Goal: Information Seeking & Learning: Learn about a topic

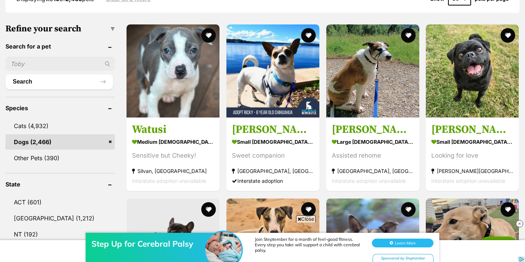
scroll to position [231, 0]
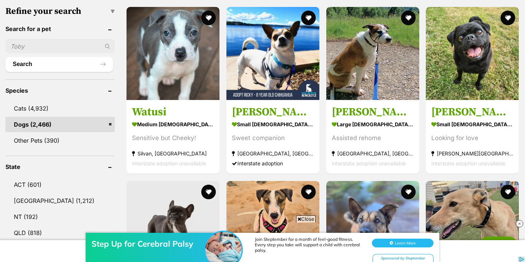
click at [308, 218] on div "Step Up for Cerebral Palsy Join Steptember for a month of feel-good fitness. Ev…" at bounding box center [262, 240] width 525 height 44
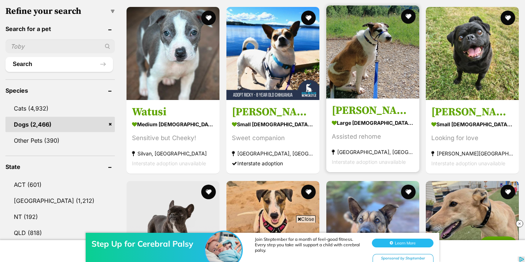
scroll to position [179, 0]
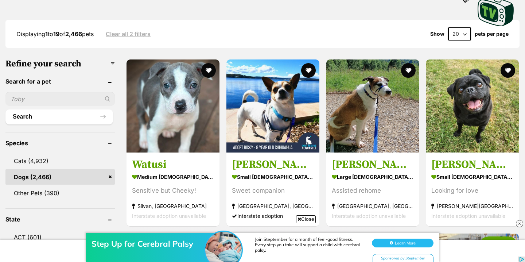
click at [518, 222] on img at bounding box center [519, 223] width 7 height 7
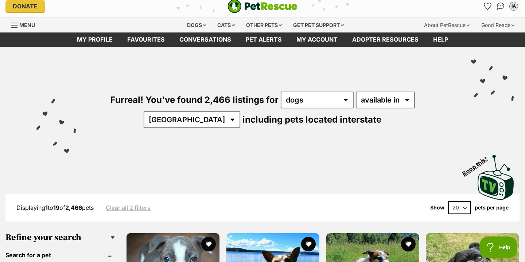
scroll to position [0, 0]
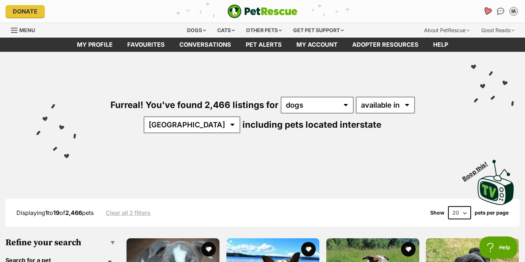
click at [488, 11] on icon "Favourites" at bounding box center [487, 11] width 9 height 8
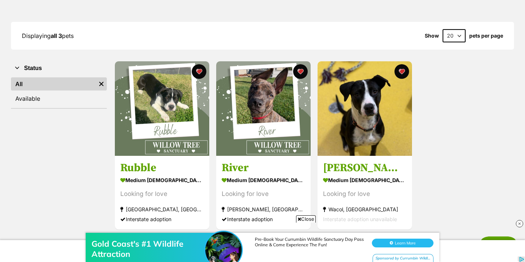
scroll to position [86, 0]
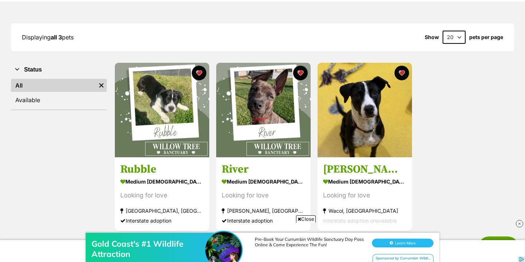
click at [312, 219] on div "Gold Coast's #1 Wildlife Attraction Pre-Book Your Currumbin Wildlife Sanctuary …" at bounding box center [262, 240] width 525 height 44
click at [305, 216] on span "Close" at bounding box center [306, 218] width 20 height 7
click at [519, 223] on img at bounding box center [519, 223] width 7 height 7
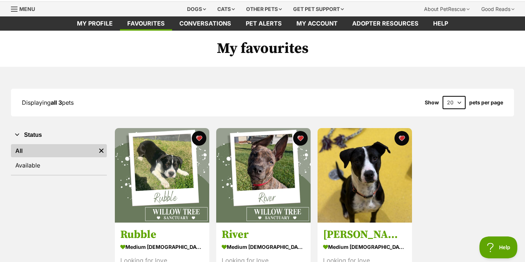
scroll to position [0, 0]
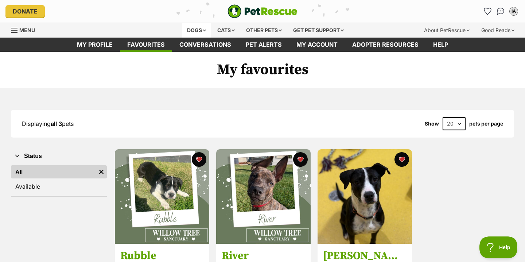
click at [195, 28] on div "Dogs" at bounding box center [196, 30] width 29 height 15
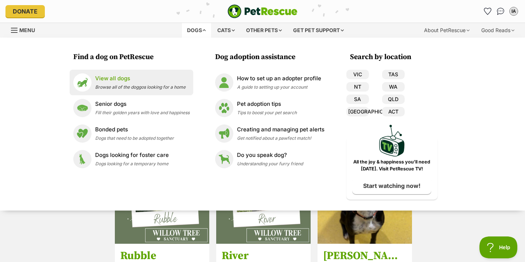
click at [144, 79] on p "View all dogs" at bounding box center [140, 78] width 90 height 8
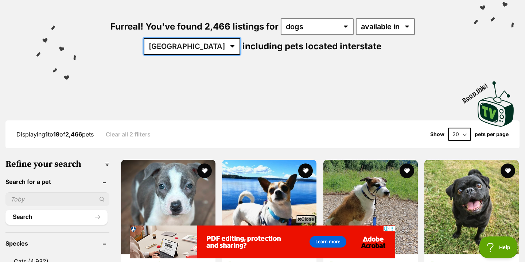
click at [240, 38] on select "Australia ACT NSW NT QLD SA TAS VIC WA" at bounding box center [192, 46] width 97 height 17
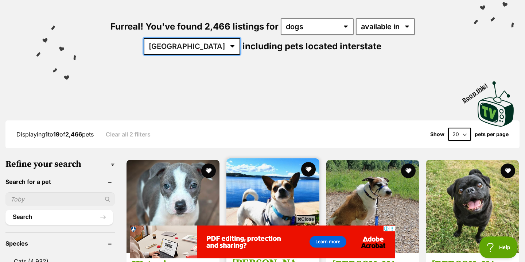
select select "QLD"
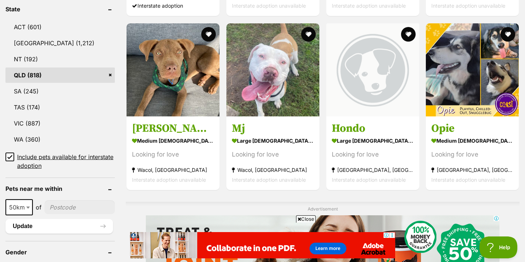
click at [303, 218] on span "Close" at bounding box center [306, 218] width 20 height 7
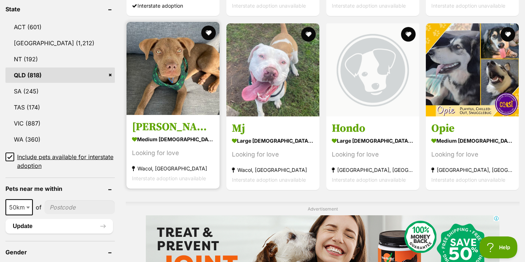
click at [145, 121] on h3 "[PERSON_NAME]" at bounding box center [173, 127] width 82 height 14
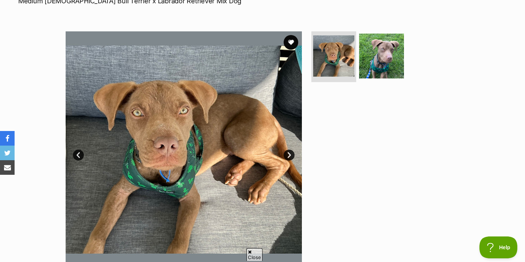
click at [284, 153] on link "Next" at bounding box center [289, 154] width 11 height 11
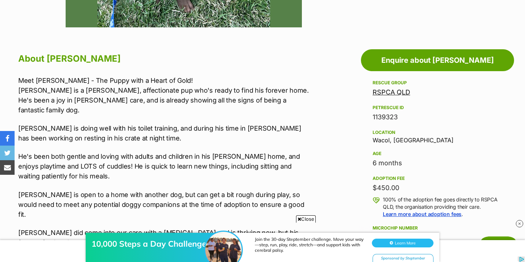
scroll to position [372, 0]
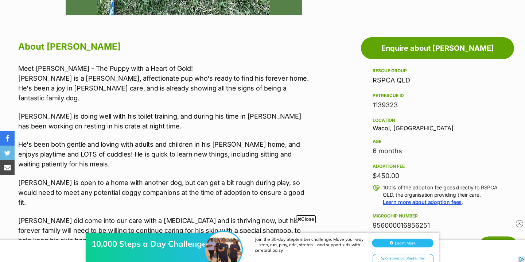
click at [307, 221] on div "10,000 Steps a Day Challenge Join the 30-day Steptember challenge. Move your wa…" at bounding box center [262, 240] width 525 height 44
click at [306, 218] on iframe at bounding box center [262, 240] width 525 height 44
click at [519, 222] on img at bounding box center [519, 223] width 7 height 7
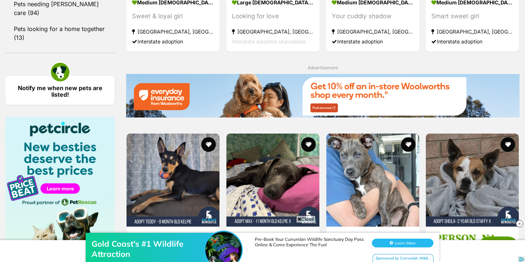
click at [522, 222] on img at bounding box center [519, 223] width 7 height 7
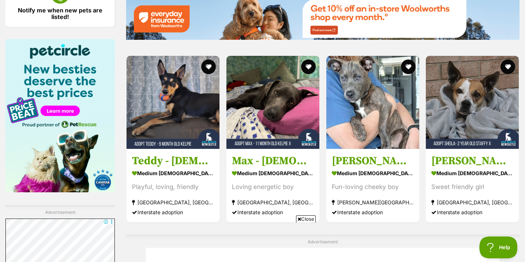
scroll to position [1083, 0]
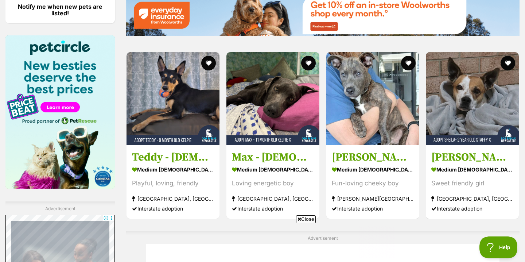
click at [309, 220] on span "Close" at bounding box center [306, 218] width 20 height 7
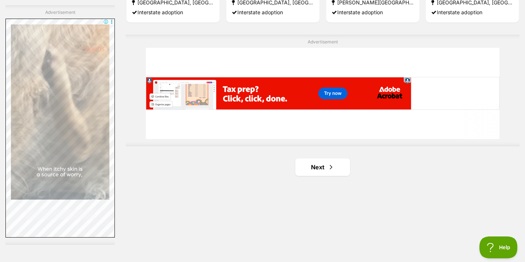
scroll to position [1281, 0]
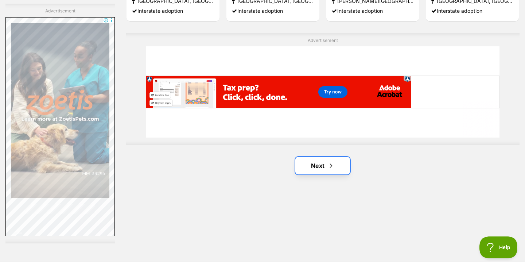
click at [328, 162] on span "Next page" at bounding box center [330, 165] width 7 height 9
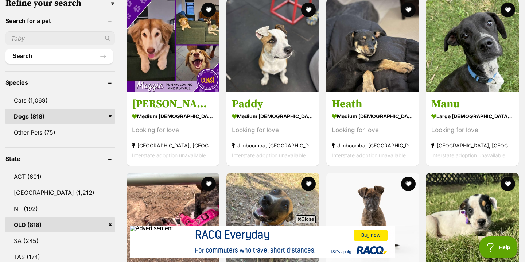
scroll to position [238, 0]
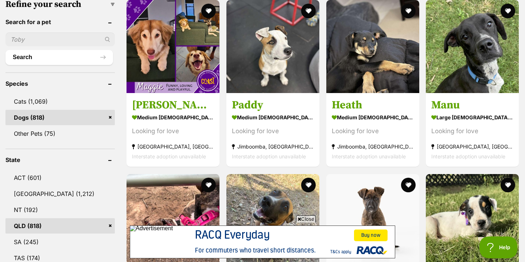
click at [308, 218] on span "Close" at bounding box center [306, 218] width 20 height 7
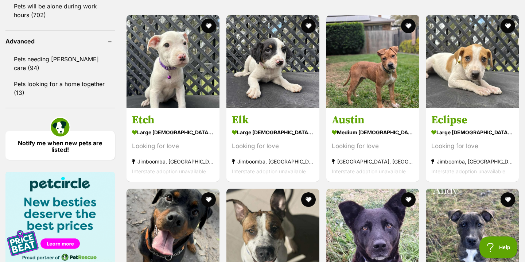
scroll to position [951, 0]
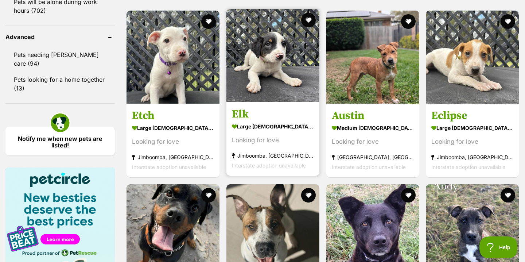
click at [283, 168] on link "Elk large female Dog Looking for love Jimboomba, QLD Interstate adoption unavai…" at bounding box center [272, 139] width 93 height 74
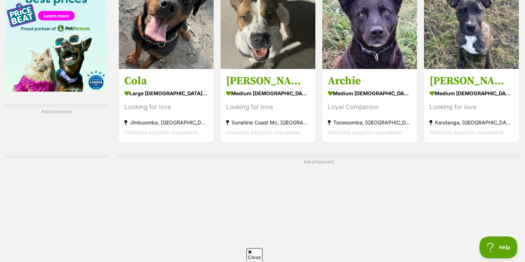
click at [344, 167] on div "Advertisement" at bounding box center [318, 211] width 401 height 112
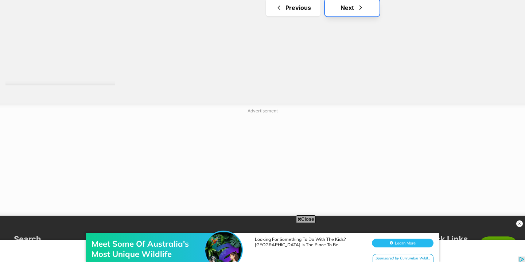
click at [343, 5] on link "Next" at bounding box center [352, 7] width 55 height 17
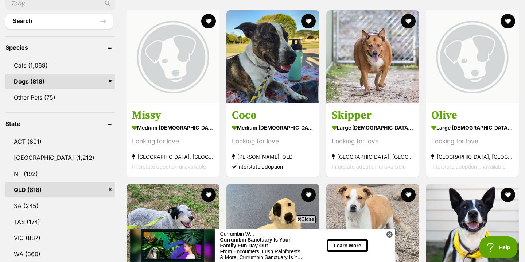
click at [389, 234] on icon at bounding box center [389, 234] width 7 height 7
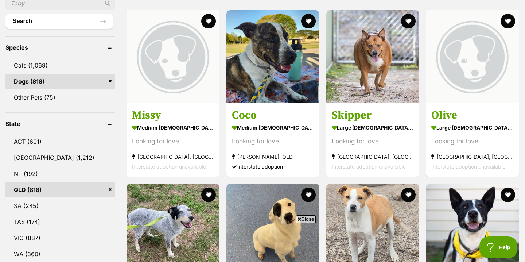
click at [311, 219] on span "Close" at bounding box center [306, 218] width 20 height 7
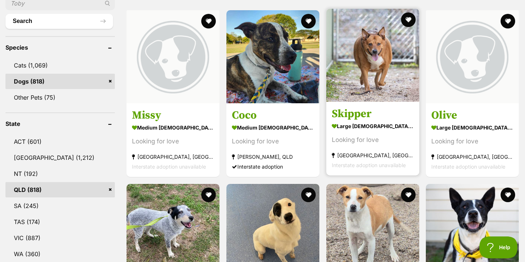
click at [363, 121] on strong "large [DEMOGRAPHIC_DATA] Dog" at bounding box center [373, 126] width 82 height 11
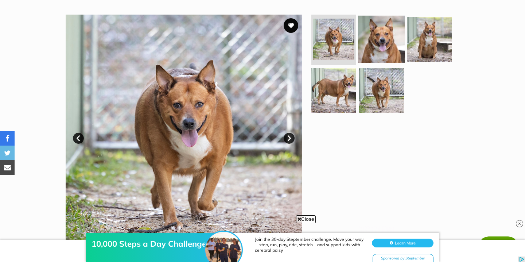
click at [393, 46] on img at bounding box center [381, 38] width 47 height 47
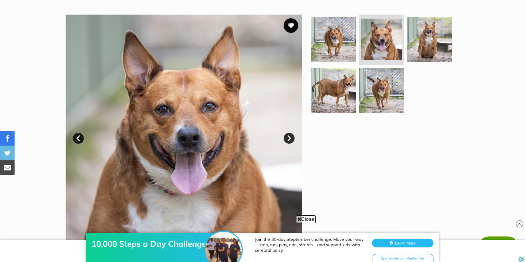
click at [519, 223] on img at bounding box center [519, 223] width 7 height 7
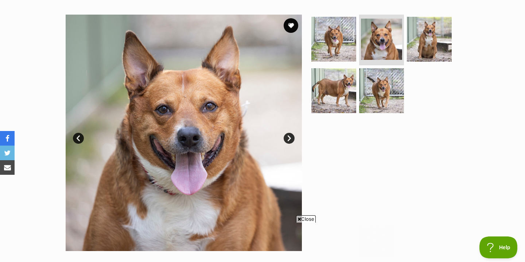
click at [80, 138] on link "Prev" at bounding box center [78, 138] width 11 height 11
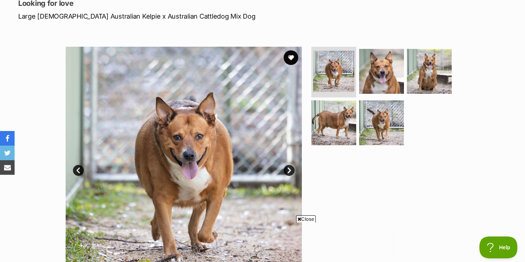
scroll to position [117, 0]
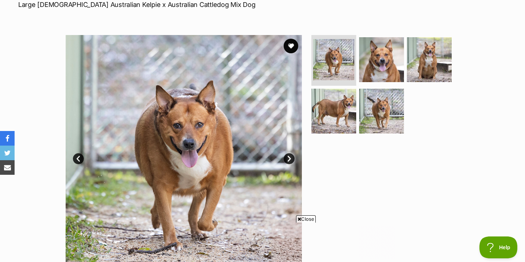
click at [305, 216] on span "Close" at bounding box center [306, 218] width 20 height 7
click at [339, 133] on ul at bounding box center [384, 87] width 149 height 104
click at [338, 121] on img at bounding box center [333, 110] width 47 height 47
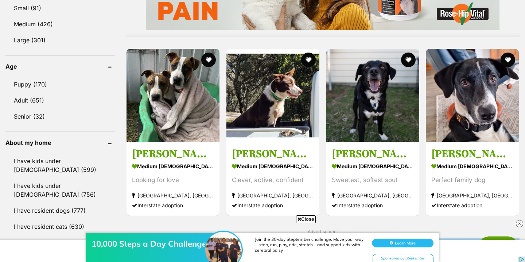
click at [307, 216] on span "Close" at bounding box center [306, 218] width 20 height 7
click at [520, 220] on img at bounding box center [519, 223] width 7 height 7
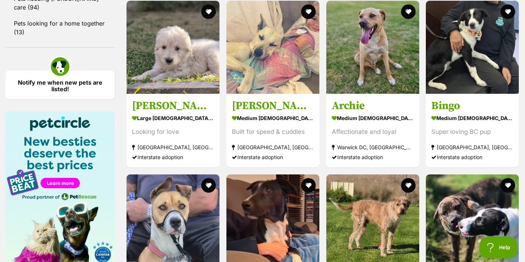
scroll to position [1013, 0]
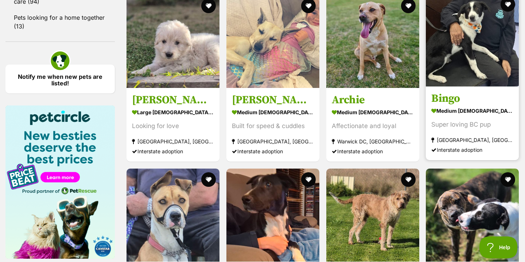
click at [457, 105] on strong "medium male Dog" at bounding box center [472, 110] width 82 height 11
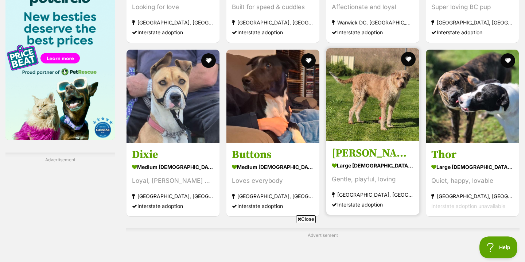
scroll to position [1135, 0]
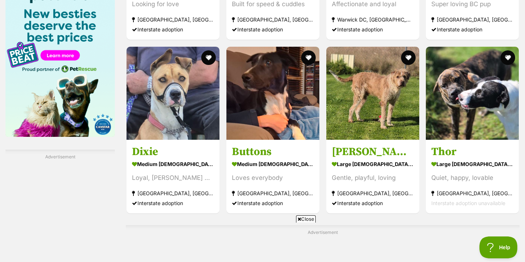
click at [305, 219] on span "Close" at bounding box center [306, 218] width 20 height 7
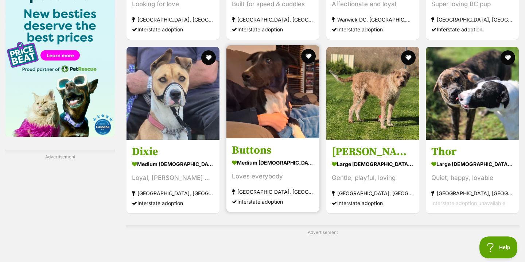
click at [304, 173] on div "Loves everybody" at bounding box center [273, 176] width 82 height 10
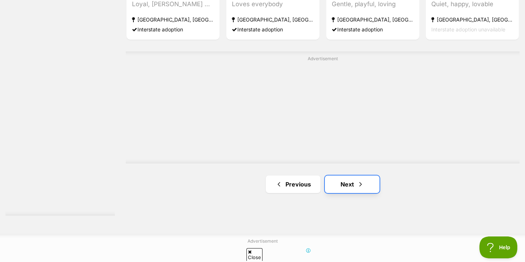
click at [351, 182] on link "Next" at bounding box center [352, 183] width 55 height 17
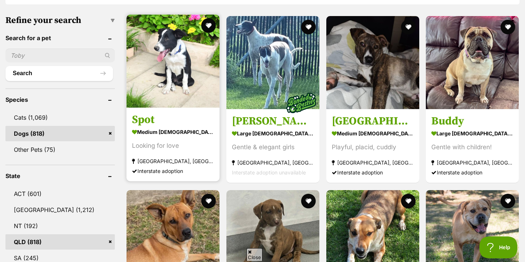
click at [182, 146] on div "Looking for love" at bounding box center [173, 146] width 82 height 10
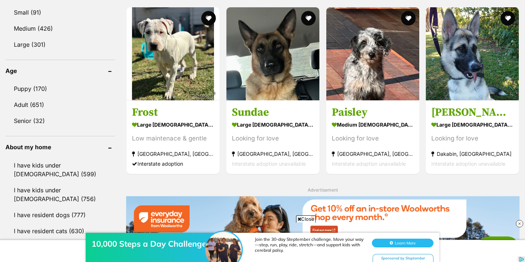
click at [307, 217] on span "Close" at bounding box center [306, 218] width 20 height 7
click at [520, 225] on img at bounding box center [519, 223] width 7 height 7
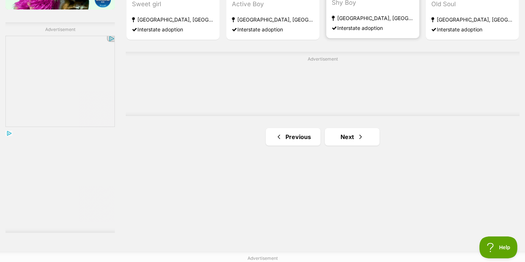
scroll to position [1263, 0]
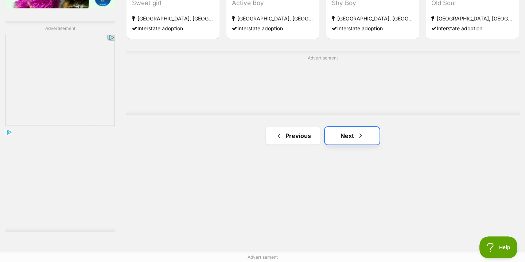
click at [353, 132] on link "Next" at bounding box center [352, 135] width 55 height 17
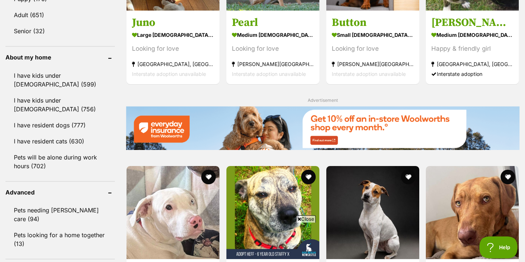
scroll to position [832, 0]
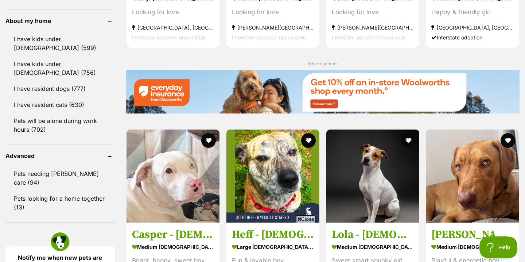
click at [305, 216] on span "Close" at bounding box center [306, 218] width 20 height 7
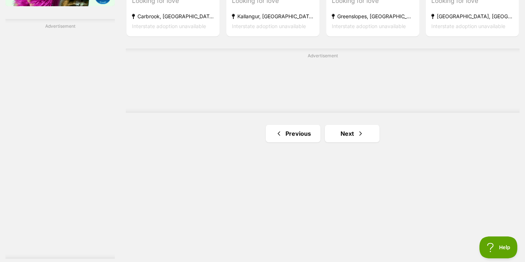
scroll to position [1271, 0]
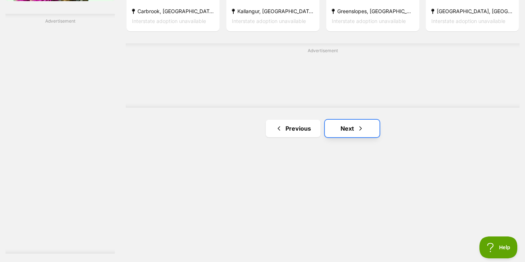
click at [348, 125] on link "Next" at bounding box center [352, 128] width 55 height 17
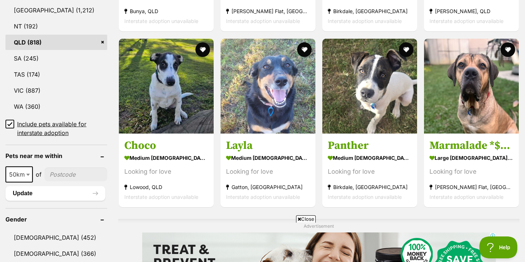
click at [301, 219] on span "Close" at bounding box center [306, 218] width 20 height 7
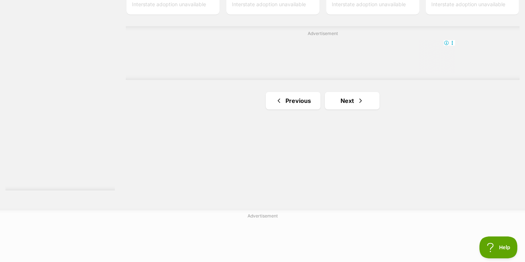
scroll to position [1360, 0]
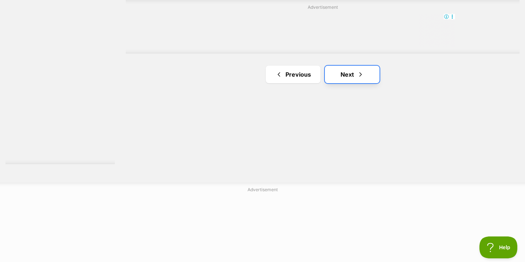
click at [342, 66] on link "Next" at bounding box center [352, 74] width 55 height 17
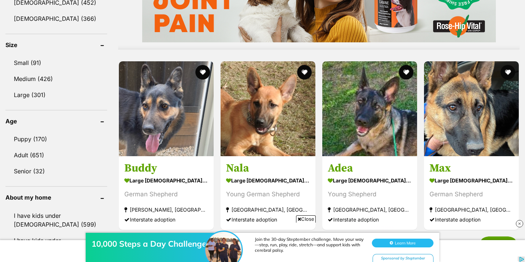
click at [308, 219] on div "10,000 Steps a Day Challenge Join the 30-day Steptember challenge. Move your wa…" at bounding box center [262, 240] width 525 height 44
click at [306, 217] on span "Close" at bounding box center [306, 218] width 20 height 7
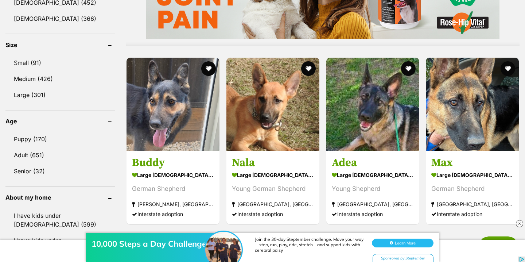
click at [522, 225] on img at bounding box center [519, 223] width 7 height 7
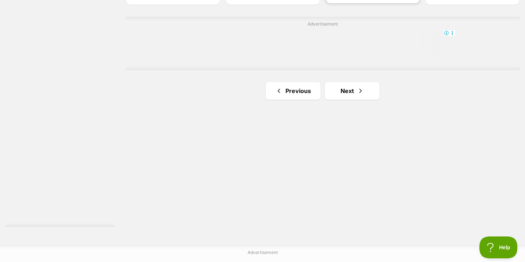
scroll to position [1299, 0]
click at [338, 85] on link "Next" at bounding box center [352, 89] width 55 height 17
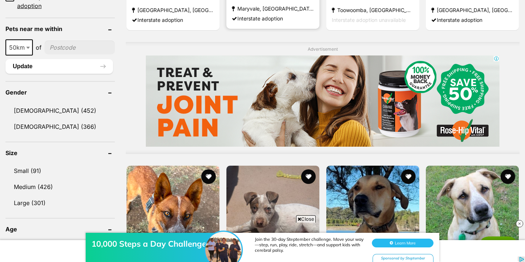
scroll to position [549, 0]
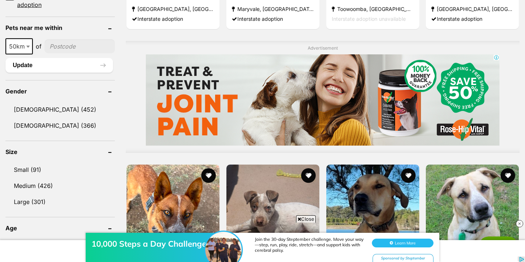
click at [305, 220] on div "10,000 Steps a Day Challenge Join the 30-day Steptember challenge. Move your wa…" at bounding box center [262, 240] width 525 height 44
click at [304, 218] on div "10,000 Steps a Day Challenge Join the 30-day Steptember challenge. Move your wa…" at bounding box center [262, 240] width 525 height 44
click at [300, 220] on div "10,000 Steps a Day Challenge Join the 30-day Steptember challenge. Move your wa…" at bounding box center [262, 240] width 525 height 44
click at [520, 222] on img at bounding box center [519, 223] width 7 height 7
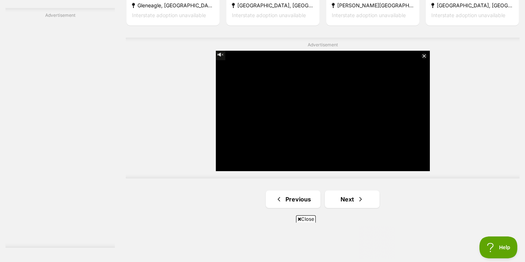
scroll to position [1284, 0]
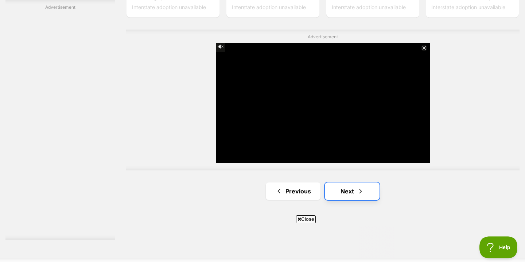
click at [366, 185] on link "Next" at bounding box center [352, 190] width 55 height 17
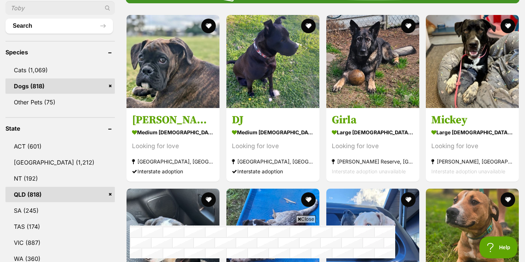
click at [305, 217] on span "Close" at bounding box center [306, 218] width 20 height 7
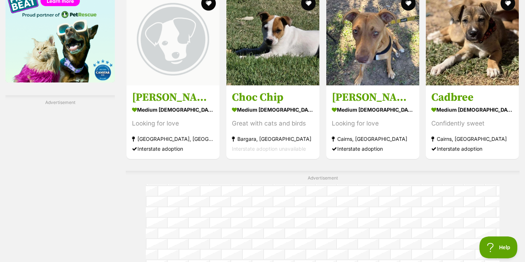
scroll to position [1190, 0]
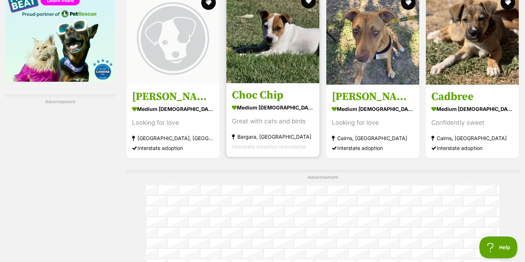
click at [292, 125] on section "medium [DEMOGRAPHIC_DATA] Dog Great with cats and birds Bargara, [GEOGRAPHIC_DA…" at bounding box center [273, 126] width 82 height 49
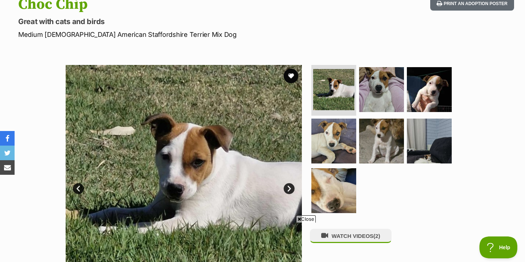
click at [287, 188] on link "Next" at bounding box center [289, 188] width 11 height 11
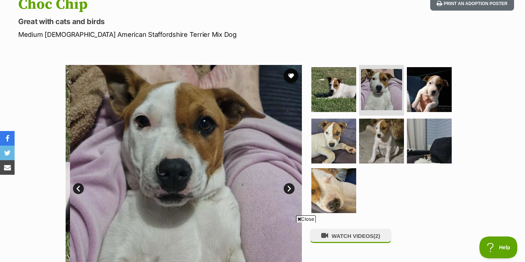
click at [287, 188] on link "Next" at bounding box center [289, 188] width 11 height 11
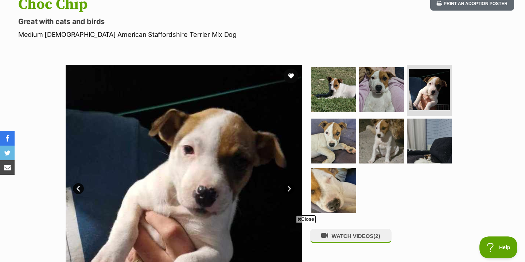
click at [288, 190] on link "Next" at bounding box center [289, 188] width 11 height 11
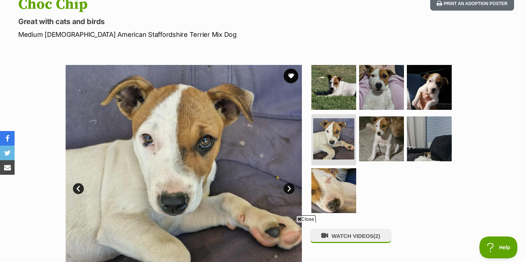
click at [303, 219] on span "Close" at bounding box center [306, 218] width 20 height 7
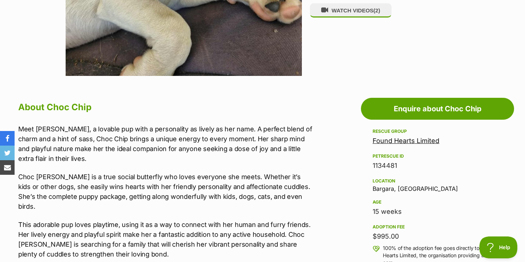
scroll to position [313, 0]
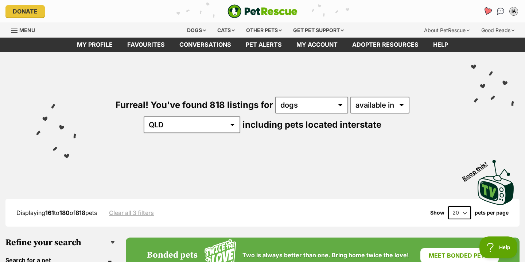
click at [488, 11] on icon "Favourites" at bounding box center [487, 11] width 9 height 8
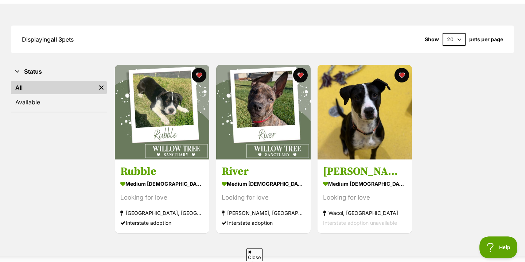
click at [250, 252] on icon at bounding box center [250, 251] width 4 height 5
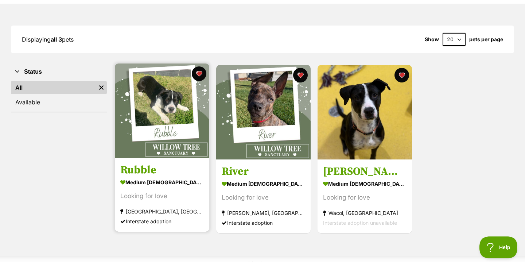
click at [186, 197] on div "Looking for love" at bounding box center [161, 196] width 83 height 10
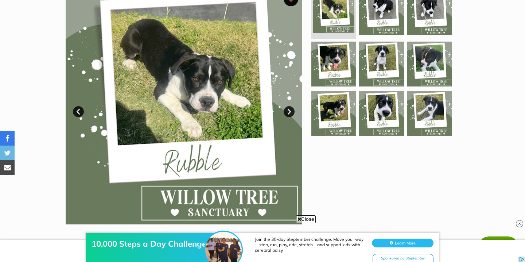
click at [301, 216] on span "Close" at bounding box center [306, 218] width 20 height 7
click at [290, 109] on link "Next" at bounding box center [289, 111] width 11 height 11
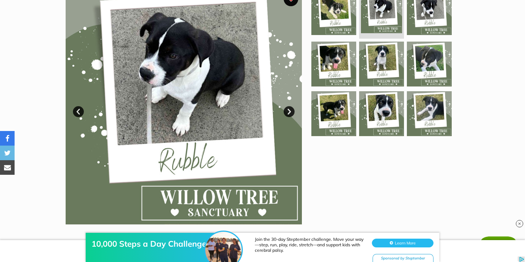
click at [291, 109] on link "Next" at bounding box center [289, 111] width 11 height 11
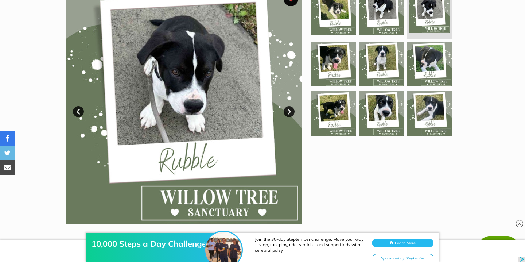
click at [292, 109] on link "Next" at bounding box center [289, 111] width 11 height 11
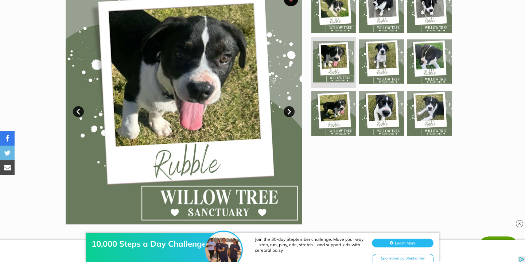
click at [292, 109] on link "Next" at bounding box center [289, 111] width 11 height 11
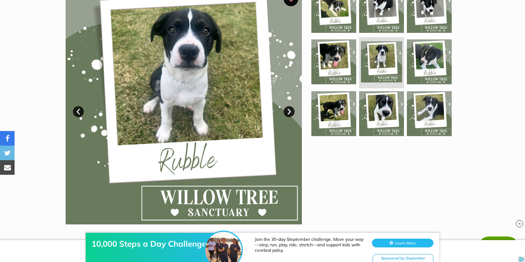
click at [293, 109] on link "Next" at bounding box center [289, 111] width 11 height 11
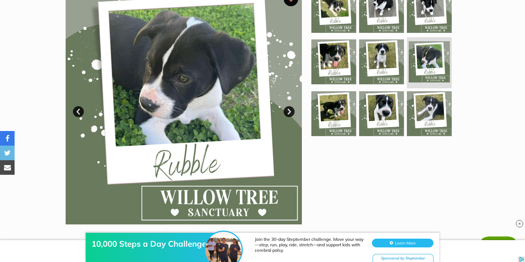
click at [293, 109] on link "Next" at bounding box center [289, 111] width 11 height 11
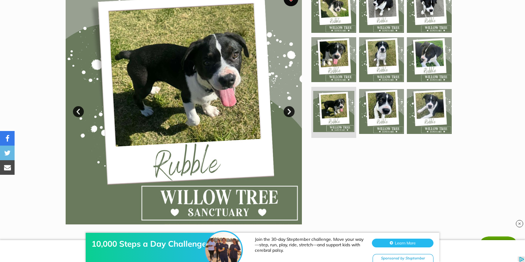
click at [293, 109] on link "Next" at bounding box center [289, 111] width 11 height 11
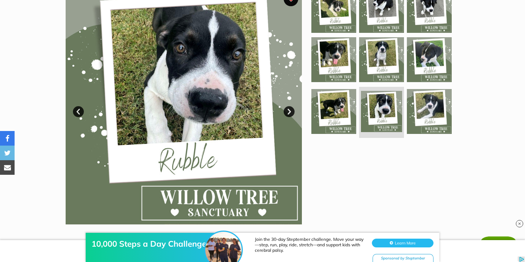
click at [293, 109] on link "Next" at bounding box center [289, 111] width 11 height 11
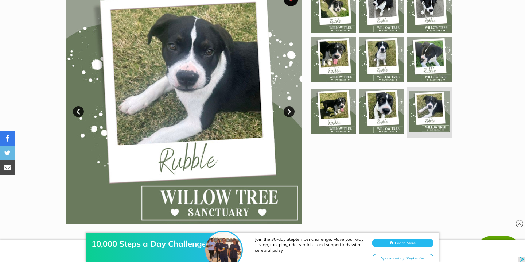
click at [520, 221] on img at bounding box center [519, 223] width 7 height 7
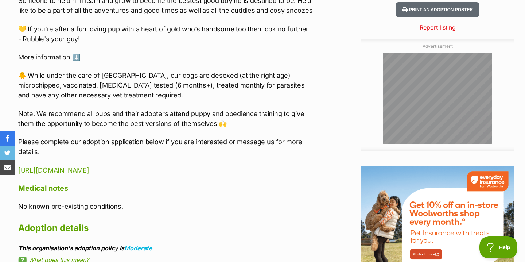
scroll to position [772, 0]
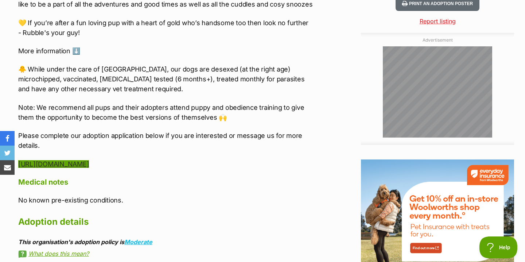
click at [89, 165] on link "[URL][DOMAIN_NAME]" at bounding box center [53, 164] width 71 height 8
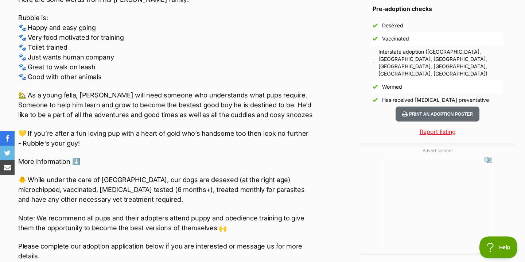
scroll to position [659, 0]
